Goal: Task Accomplishment & Management: Use online tool/utility

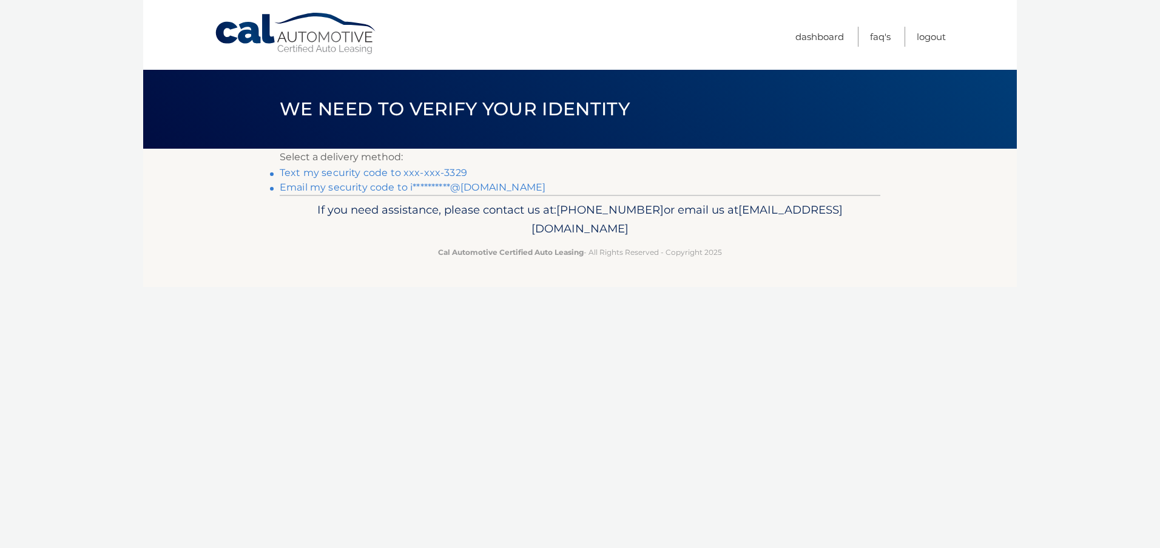
click at [410, 174] on link "Text my security code to xxx-xxx-3329" at bounding box center [373, 173] width 187 height 12
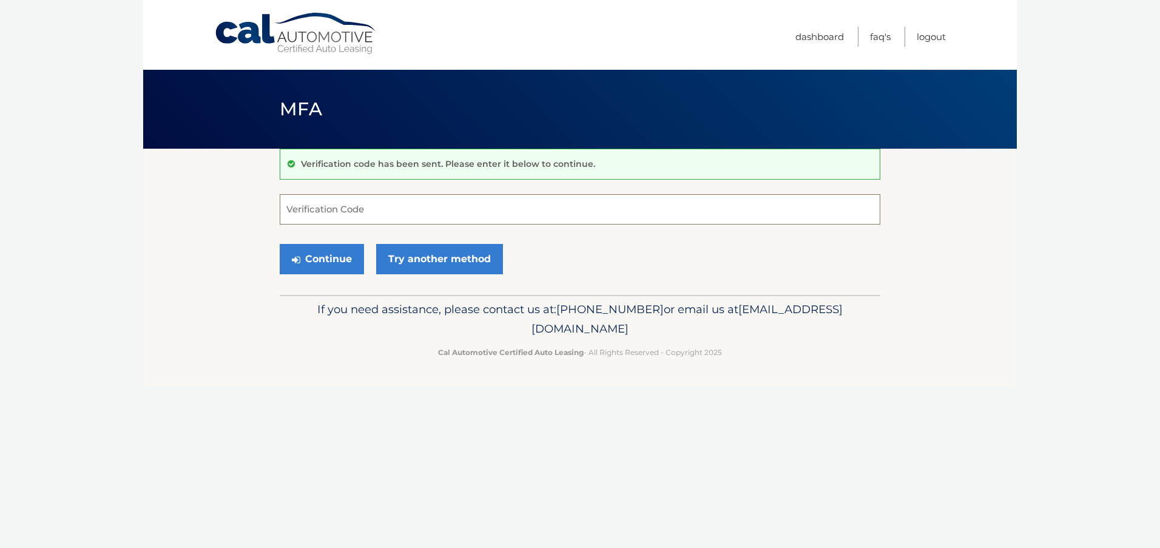
click at [320, 207] on input "Verification Code" at bounding box center [580, 209] width 601 height 30
type input "288241"
click at [317, 257] on button "Continue" at bounding box center [322, 259] width 84 height 30
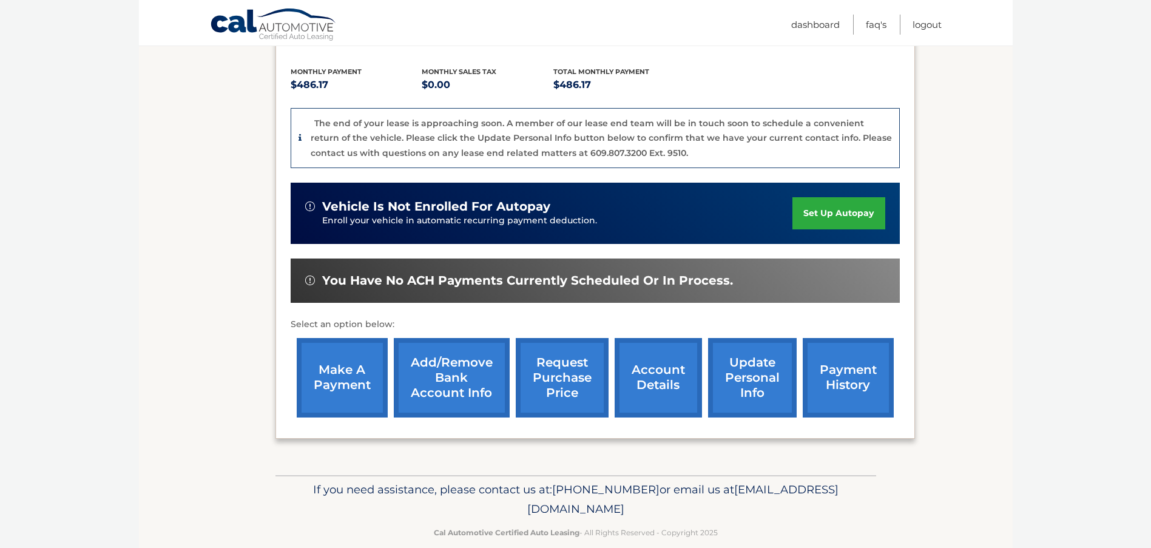
scroll to position [263, 0]
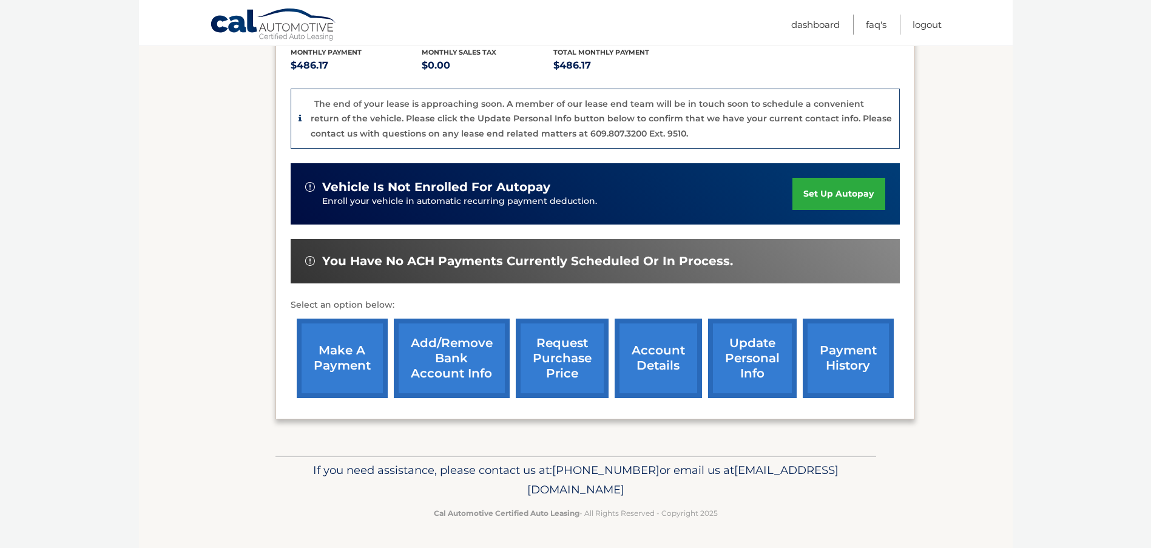
click at [348, 356] on link "make a payment" at bounding box center [342, 358] width 91 height 79
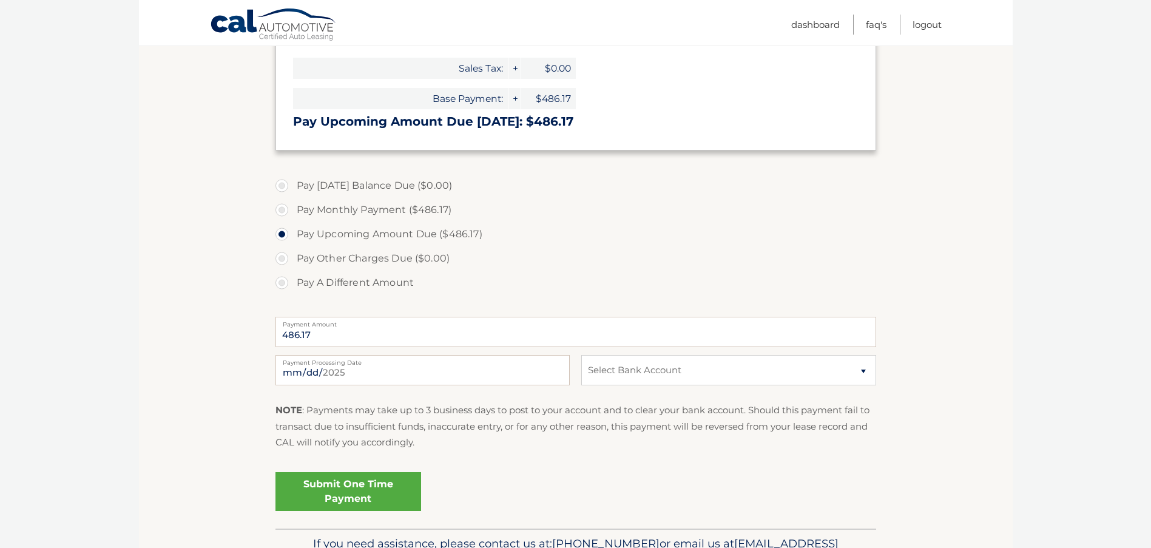
scroll to position [303, 0]
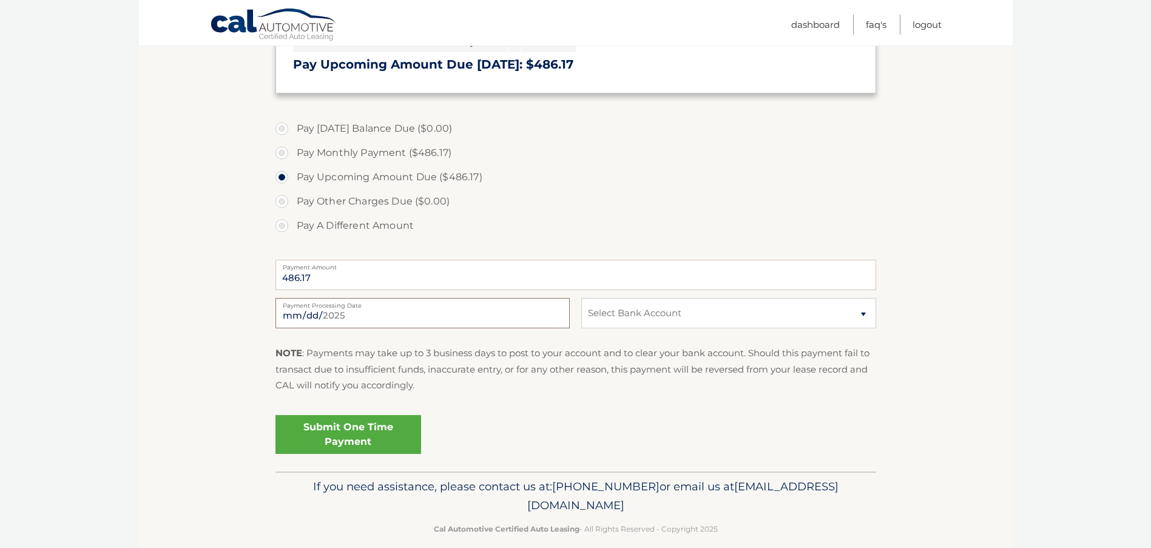
click at [491, 310] on input "[DATE]" at bounding box center [422, 313] width 294 height 30
type input "[DATE]"
click at [635, 320] on select "Select Bank Account Checking TD BANK NA *****1918 Checking CITIBANK NA *****257…" at bounding box center [728, 313] width 294 height 30
select select "YWU3ZTg5YzUtYTVmNy00NWU4LTk0YWQtOTU0YTg1MjgzMDZh"
click at [581, 298] on select "Select Bank Account Checking TD BANK NA *****1918 Checking CITIBANK NA *****257…" at bounding box center [728, 313] width 294 height 30
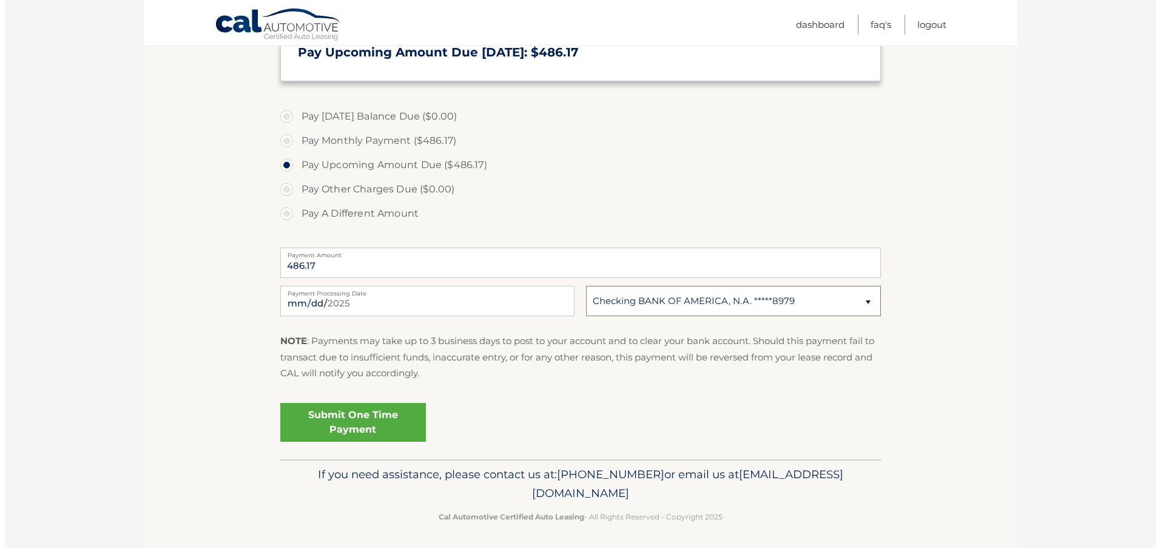
scroll to position [319, 0]
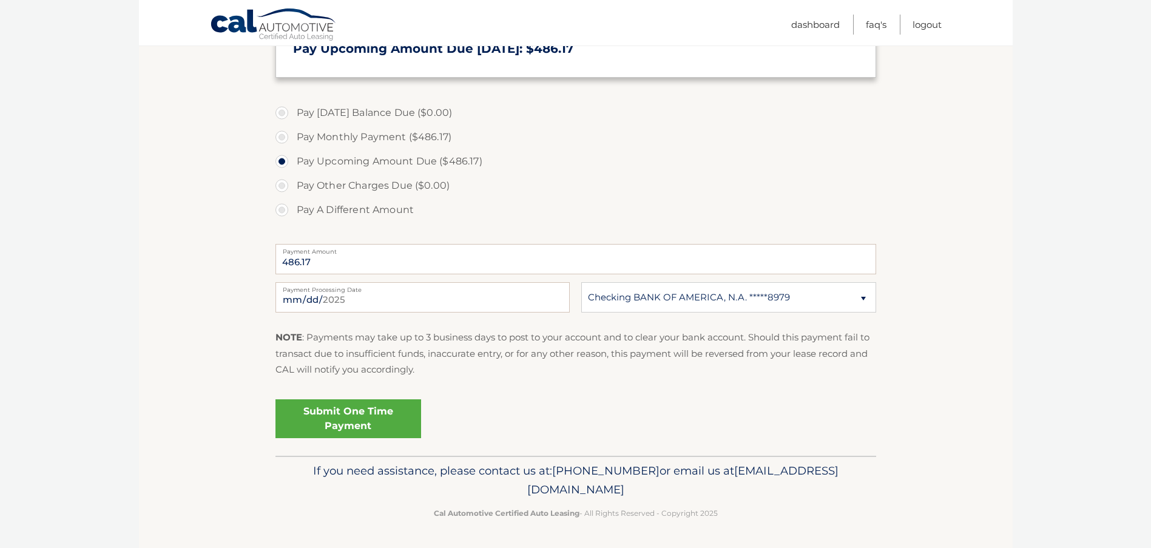
click at [345, 419] on link "Submit One Time Payment" at bounding box center [348, 418] width 146 height 39
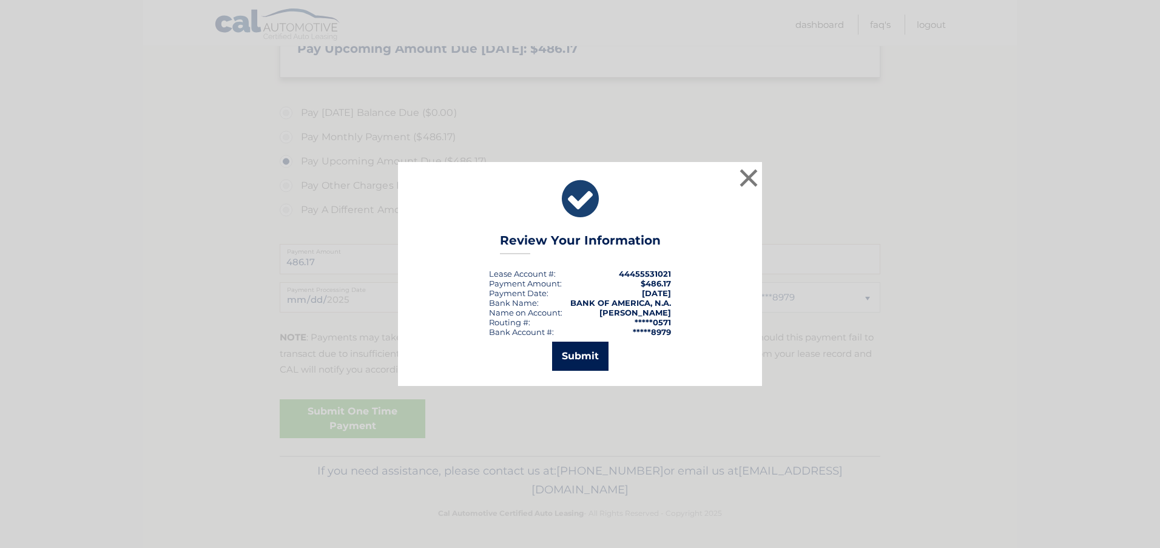
click at [575, 355] on button "Submit" at bounding box center [580, 356] width 56 height 29
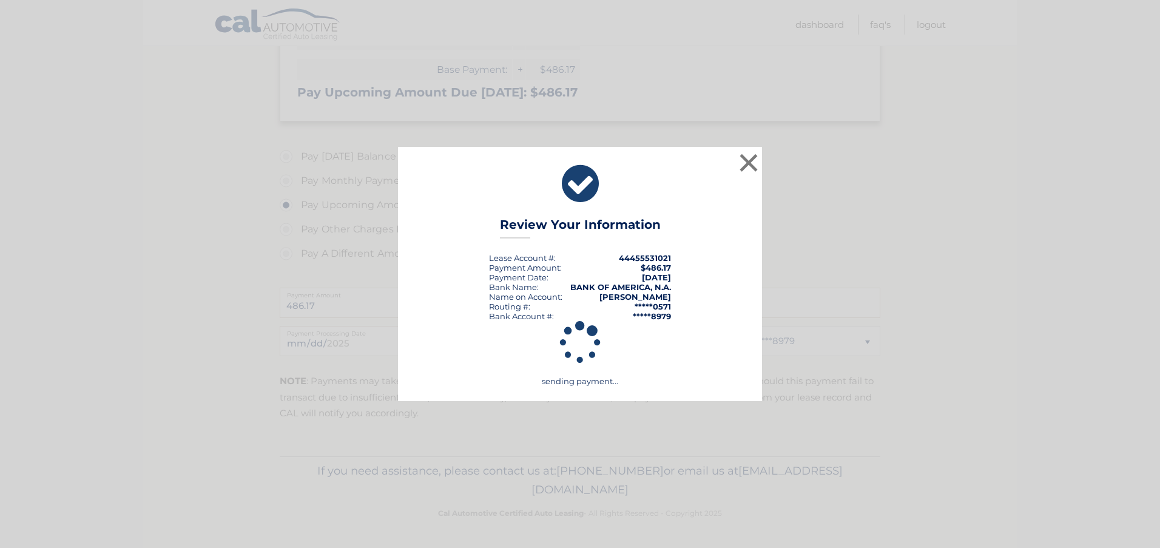
scroll to position [275, 0]
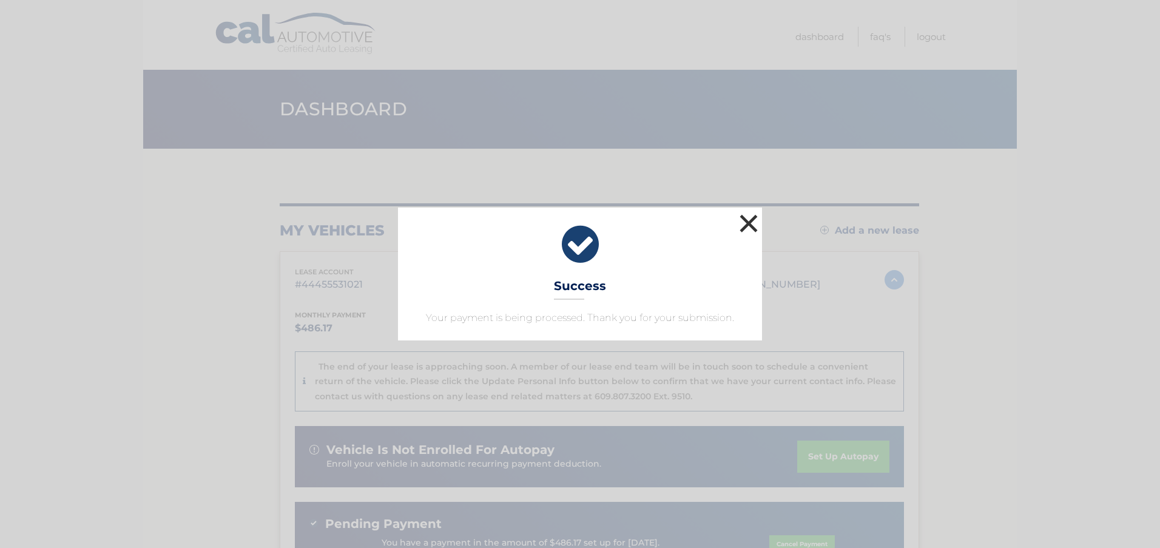
click at [738, 220] on button "×" at bounding box center [749, 223] width 24 height 24
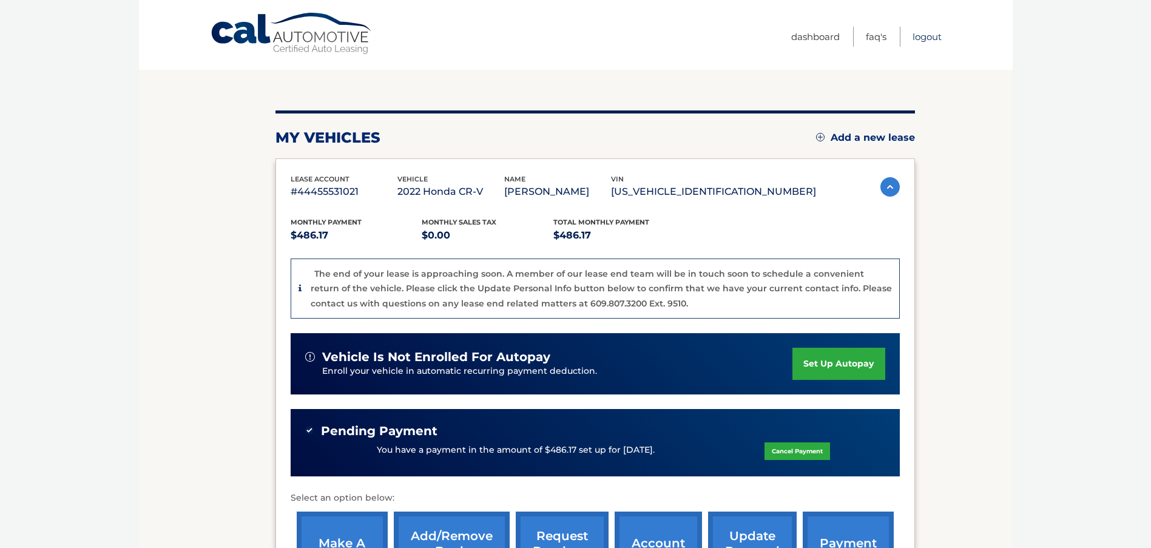
scroll to position [43, 0]
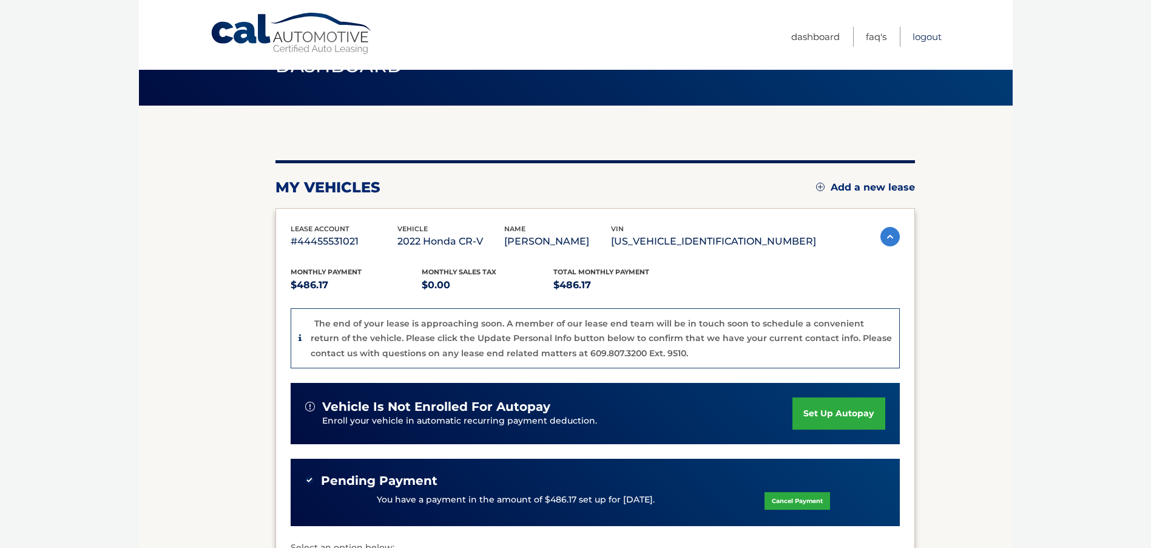
click at [925, 35] on link "Logout" at bounding box center [927, 37] width 29 height 20
